Goal: Find specific page/section: Find specific page/section

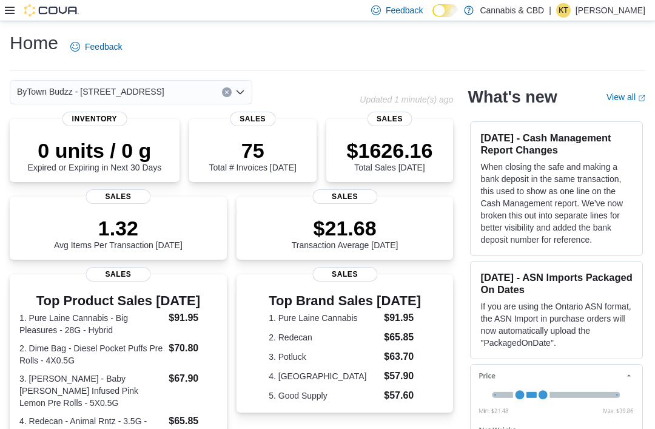
click at [227, 89] on button "Clear input" at bounding box center [227, 92] width 10 height 10
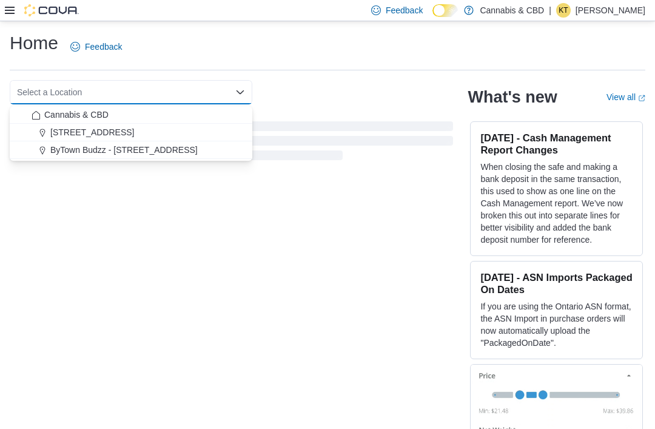
click at [227, 89] on div "Select a Location Combo box. Selected. Combo box input. Select a Location. Type…" at bounding box center [131, 92] width 243 height 24
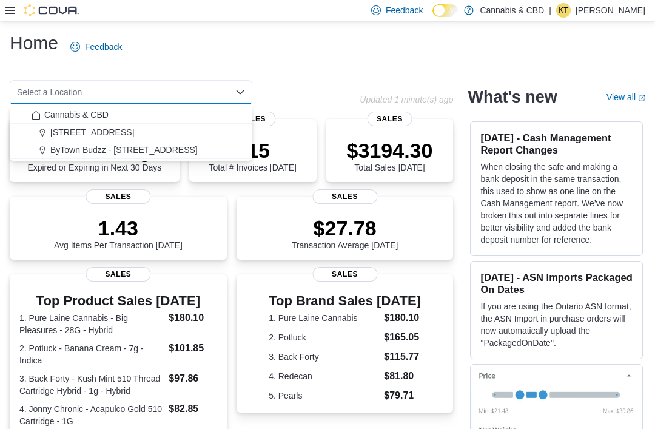
click at [147, 116] on div "Cannabis & CBD" at bounding box center [138, 115] width 213 height 12
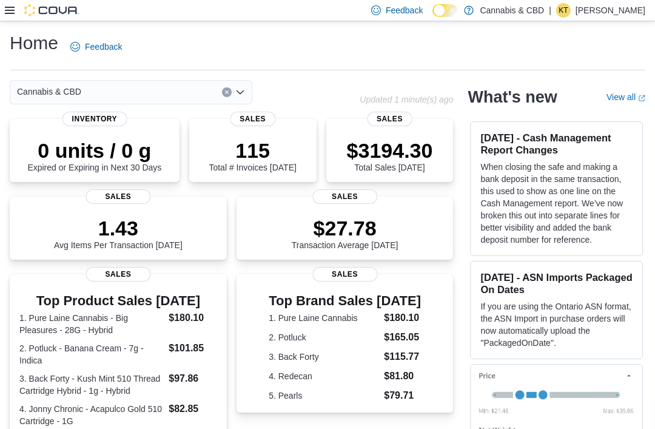
click at [226, 91] on button "Clear input" at bounding box center [227, 92] width 10 height 10
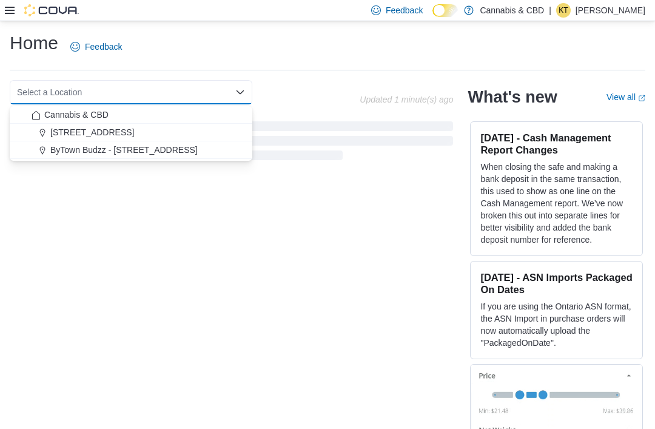
click at [226, 90] on div "Select a Location Combo box. Selected. Combo box input. Select a Location. Type…" at bounding box center [131, 92] width 243 height 24
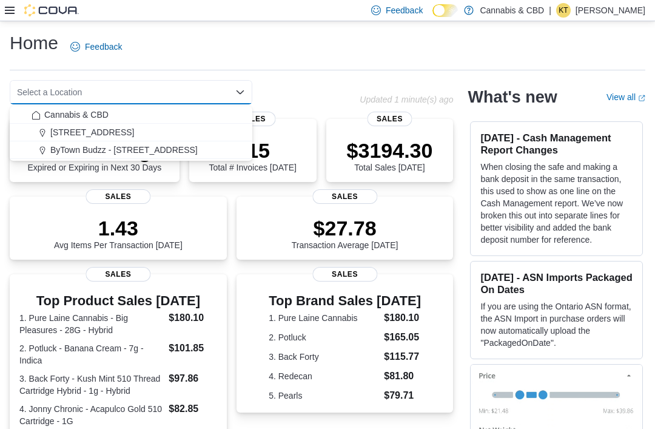
click at [152, 132] on div "[STREET_ADDRESS]" at bounding box center [138, 132] width 213 height 12
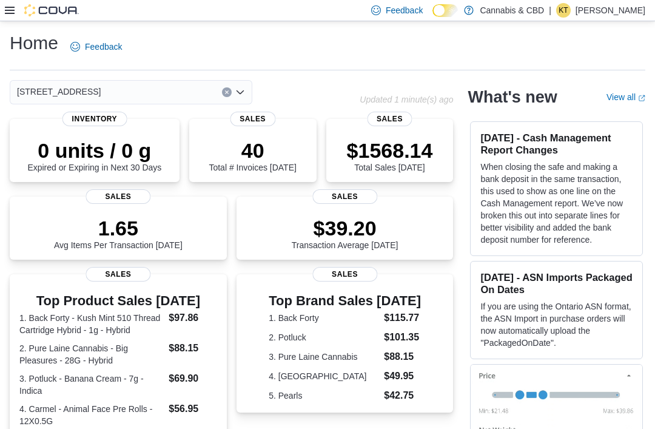
click at [226, 94] on icon "Clear input" at bounding box center [226, 92] width 5 height 5
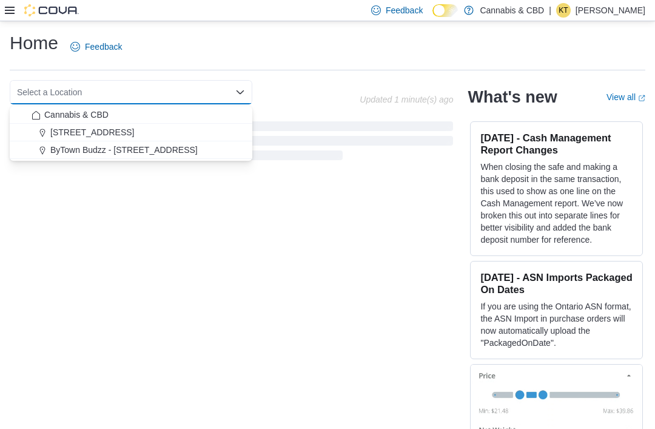
click at [226, 93] on div "Select a Location Combo box. Selected. Combo box input. Select a Location. Type…" at bounding box center [131, 92] width 243 height 24
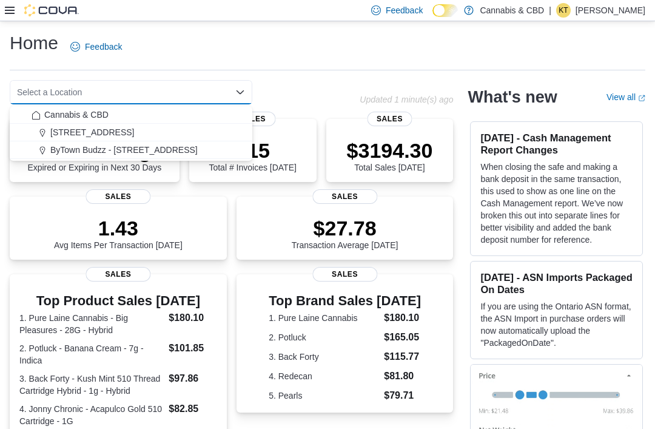
click at [104, 113] on span "Cannabis & CBD" at bounding box center [76, 115] width 64 height 12
